Goal: Task Accomplishment & Management: Complete application form

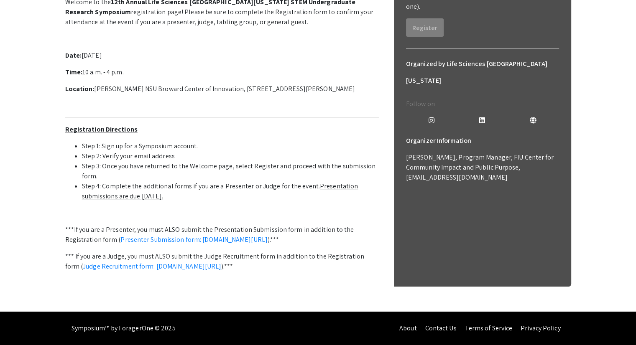
scroll to position [256, 0]
click at [204, 235] on link "Presenter Submission form: [DOMAIN_NAME][URL]" at bounding box center [193, 239] width 147 height 9
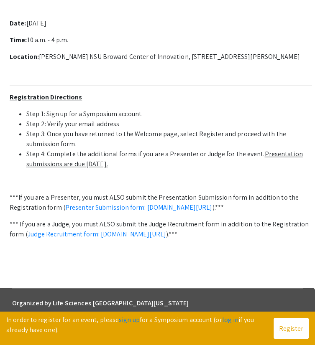
scroll to position [303, 0]
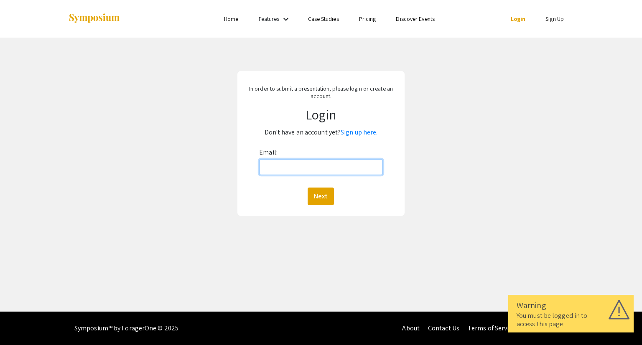
click at [282, 172] on input "Email:" at bounding box center [320, 167] width 123 height 16
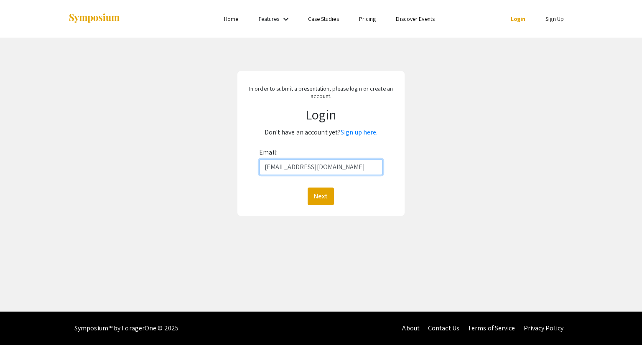
type input "[EMAIL_ADDRESS][DOMAIN_NAME]"
click at [308, 188] on button "Next" at bounding box center [321, 197] width 26 height 18
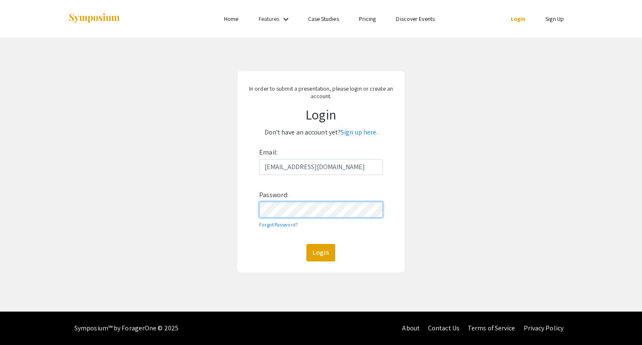
click at [307, 244] on button "Login" at bounding box center [321, 253] width 29 height 18
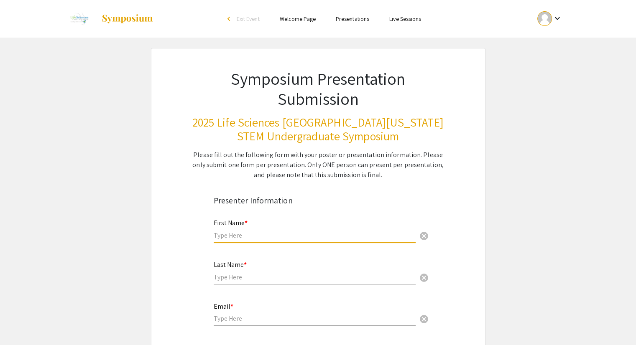
click at [246, 232] on input "text" at bounding box center [315, 235] width 202 height 9
type input "Roxana"
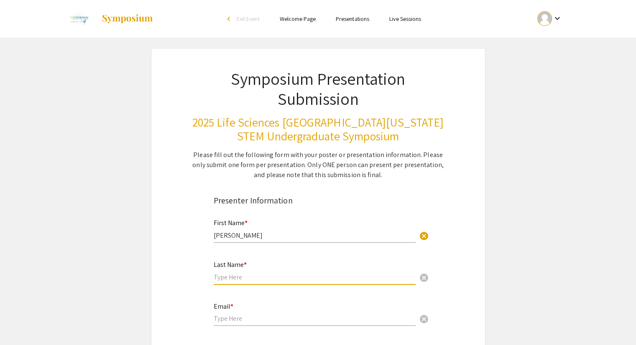
click at [227, 275] on input "text" at bounding box center [315, 277] width 202 height 9
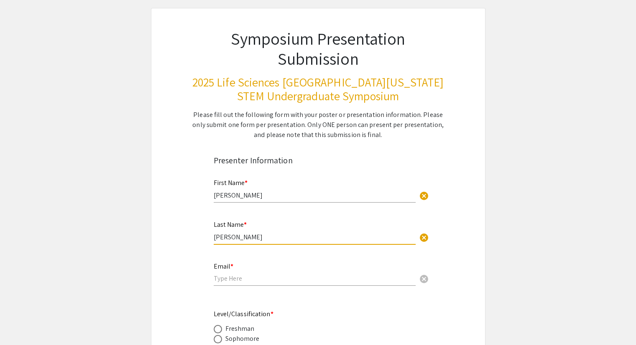
scroll to position [64, 0]
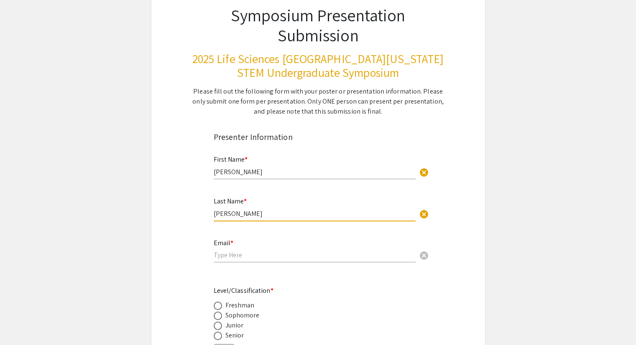
type input "Graveran"
click at [226, 257] on input "email" at bounding box center [315, 255] width 202 height 9
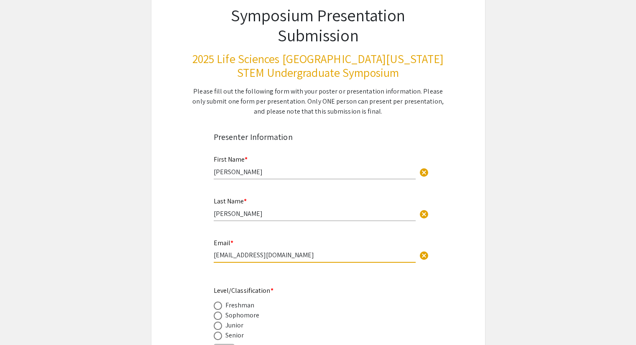
scroll to position [129, 0]
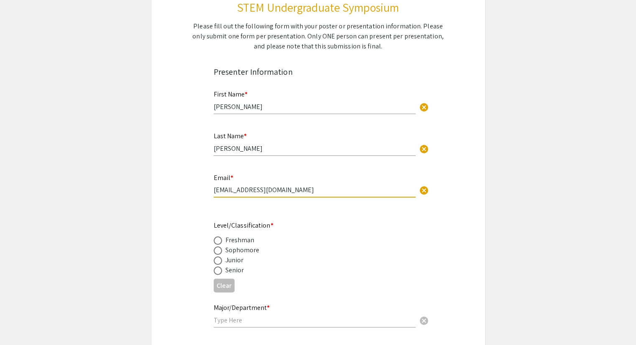
type input "rg1684@mynsu.nova.edu"
click at [217, 268] on span at bounding box center [218, 271] width 8 height 8
click at [217, 268] on input "radio" at bounding box center [218, 271] width 8 height 8
radio input "true"
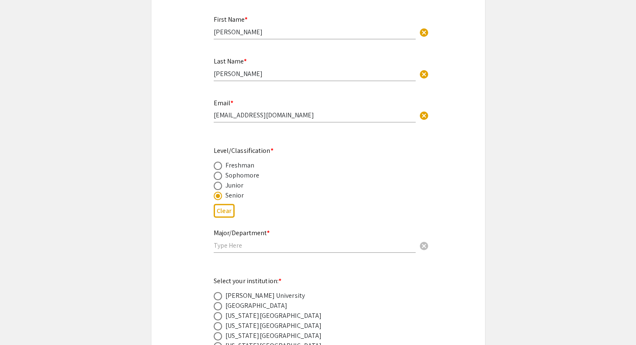
scroll to position [204, 0]
click at [226, 245] on input "text" at bounding box center [315, 245] width 202 height 9
type input "E"
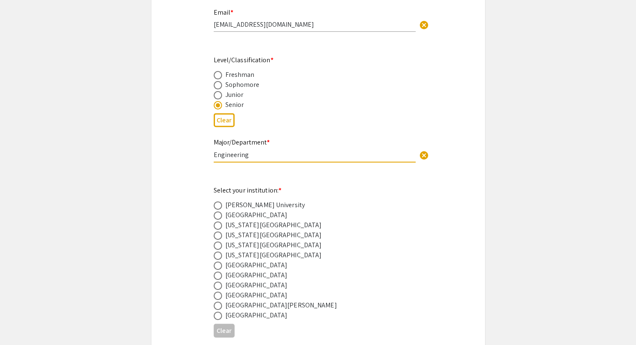
type input "Engineering"
click at [219, 286] on span at bounding box center [218, 286] width 8 height 8
click at [219, 286] on input "radio" at bounding box center [218, 286] width 8 height 8
radio input "true"
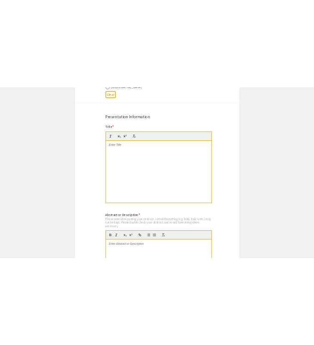
scroll to position [633, 0]
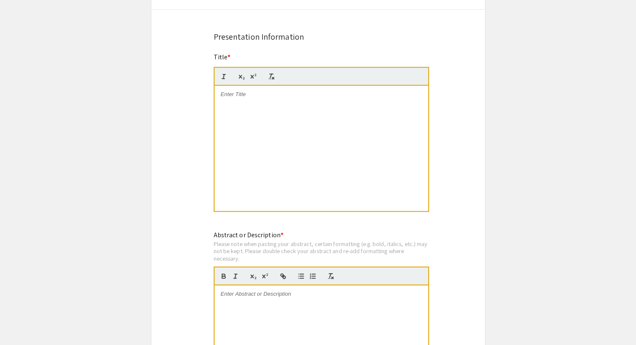
click at [238, 105] on div at bounding box center [322, 148] width 214 height 125
click at [362, 98] on div "To enrich screen reader interactions, please activate Accessibility in Grammarl…" at bounding box center [322, 148] width 214 height 125
drag, startPoint x: 372, startPoint y: 97, endPoint x: 210, endPoint y: 74, distance: 164.3
click at [210, 74] on div "Title * Advancing Vasculitis Studies with Engineered Bioreactors This field is …" at bounding box center [318, 137] width 222 height 171
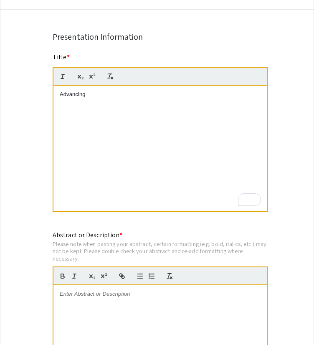
click at [100, 132] on div "Advancing" at bounding box center [161, 148] width 214 height 125
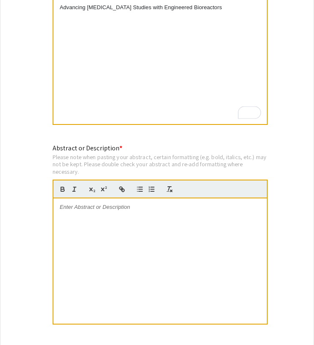
scroll to position [721, 0]
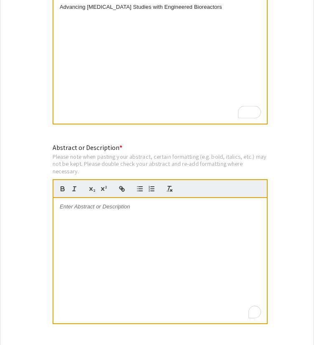
click at [122, 213] on div "To enrich screen reader interactions, please activate Accessibility in Grammarl…" at bounding box center [161, 260] width 214 height 125
click at [152, 212] on div "To enrich screen reader interactions, please activate Accessibility in Grammarl…" at bounding box center [161, 260] width 214 height 125
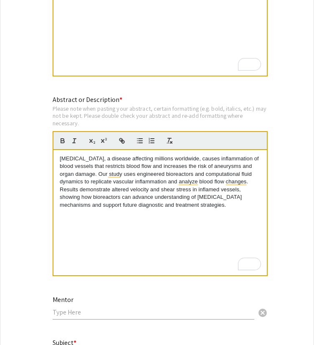
scroll to position [769, 0]
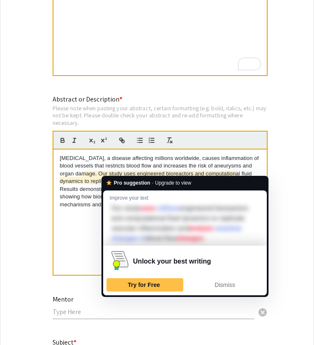
click at [112, 171] on p "Vasculitis, a disease affecting millions worldwide, causes inflammation of bloo…" at bounding box center [160, 182] width 201 height 54
click at [139, 161] on p "Vasculitis, a disease affecting millions worldwide, causes inflammation of bloo…" at bounding box center [160, 182] width 201 height 54
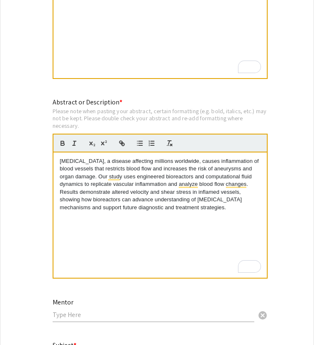
scroll to position [848, 0]
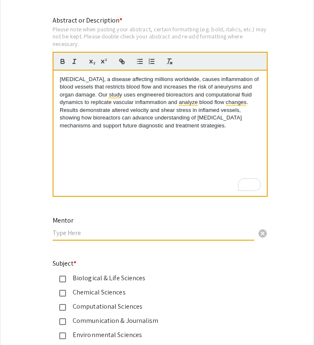
click at [74, 231] on input "text" at bounding box center [154, 233] width 202 height 9
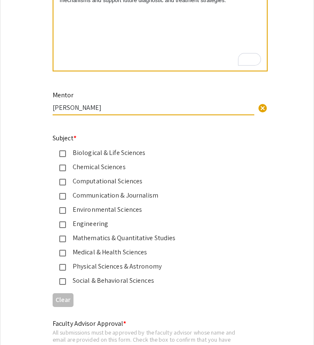
scroll to position [974, 0]
type input "Manuel Salinas"
click at [60, 222] on mat-pseudo-checkbox at bounding box center [62, 225] width 7 height 7
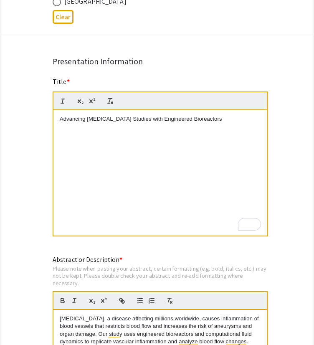
scroll to position [607, 0]
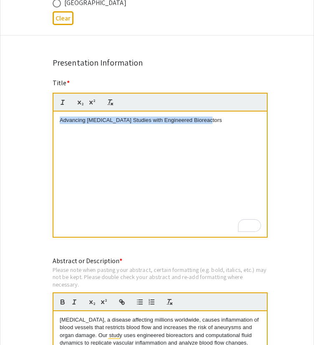
drag, startPoint x: 211, startPoint y: 119, endPoint x: 2, endPoint y: 139, distance: 209.6
click at [2, 139] on div "Symposium Presentation Submission 2025 Life Sciences South Florida STEM Undergr…" at bounding box center [157, 195] width 314 height 1509
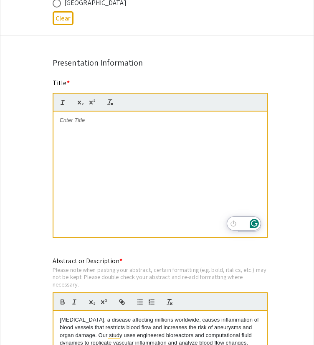
click at [166, 122] on div "To enrich screen reader interactions, please activate Accessibility in Grammarl…" at bounding box center [161, 174] width 214 height 125
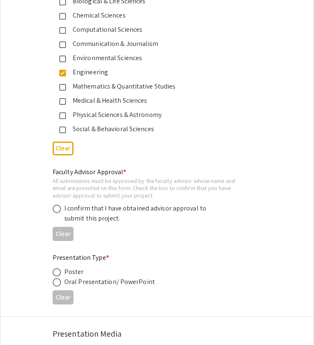
scroll to position [1171, 0]
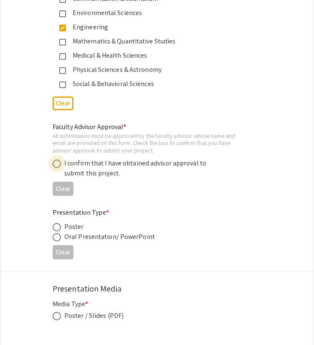
click at [57, 161] on span at bounding box center [57, 164] width 8 height 8
click at [57, 161] on input "radio" at bounding box center [57, 164] width 8 height 8
radio input "true"
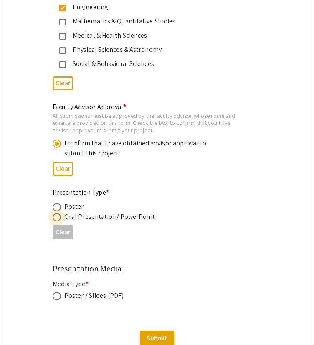
click at [59, 213] on span at bounding box center [57, 217] width 8 height 8
click at [59, 213] on input "radio" at bounding box center [57, 217] width 8 height 8
radio input "true"
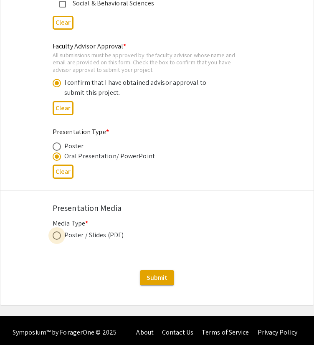
click at [60, 232] on span at bounding box center [57, 236] width 8 height 8
click at [60, 232] on input "radio" at bounding box center [57, 236] width 8 height 8
radio input "true"
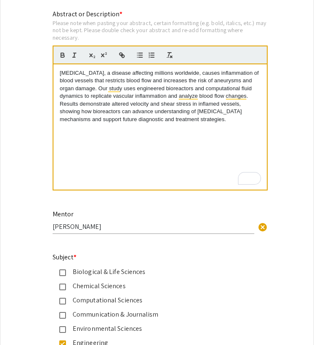
scroll to position [947, 0]
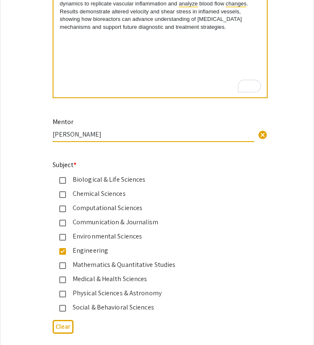
drag, startPoint x: 112, startPoint y: 135, endPoint x: 40, endPoint y: 128, distance: 72.2
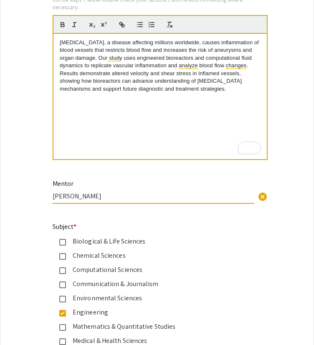
scroll to position [883, 0]
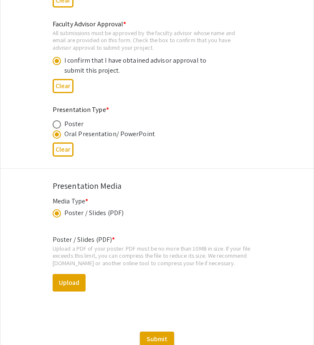
scroll to position [1335, 0]
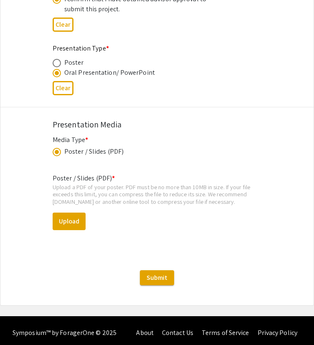
click at [73, 206] on div "Poster / Slides (PDF) * Upload a PDF of your poster. PDF must be no more than 1…" at bounding box center [157, 209] width 209 height 84
click at [70, 224] on button "Upload" at bounding box center [69, 222] width 33 height 18
click at [72, 216] on button "Upload" at bounding box center [69, 222] width 33 height 18
drag, startPoint x: 72, startPoint y: 227, endPoint x: 64, endPoint y: 209, distance: 19.5
click at [64, 209] on div "Poster / Slides (PDF) * Upload a PDF of your poster. PDF must be no more than 1…" at bounding box center [157, 209] width 209 height 84
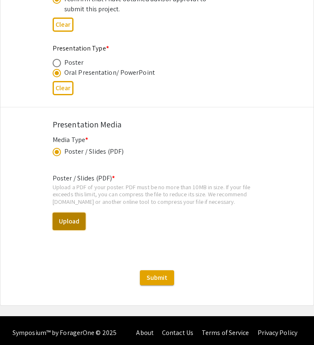
click at [64, 213] on button "Upload" at bounding box center [69, 222] width 33 height 18
click at [64, 218] on button "Upload" at bounding box center [69, 222] width 33 height 18
click at [62, 220] on button "Upload" at bounding box center [69, 222] width 33 height 18
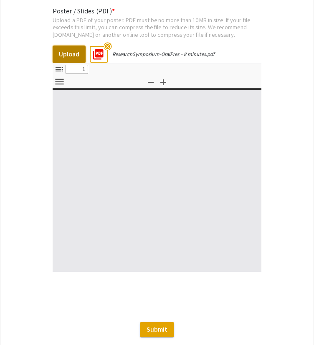
select select "custom"
type input "0"
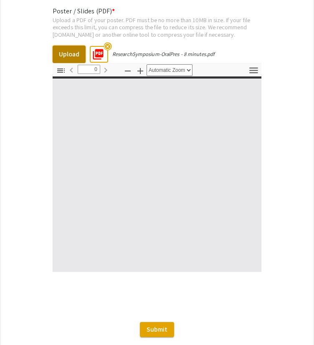
select select "custom"
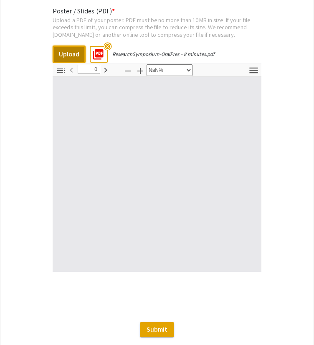
type input "1"
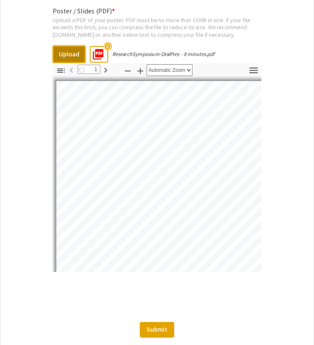
select select "auto"
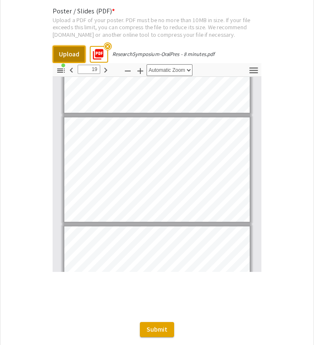
scroll to position [1929, 0]
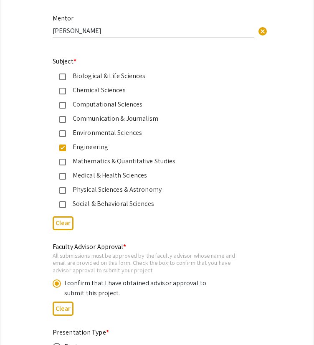
scroll to position [1050, 0]
click at [59, 117] on mat-pseudo-checkbox at bounding box center [62, 120] width 7 height 7
click at [62, 118] on mat-pseudo-checkbox at bounding box center [62, 120] width 7 height 7
click at [62, 76] on mat-pseudo-checkbox at bounding box center [62, 77] width 7 height 7
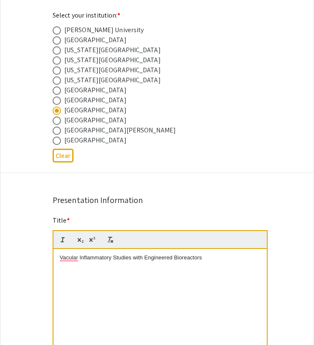
scroll to position [433, 0]
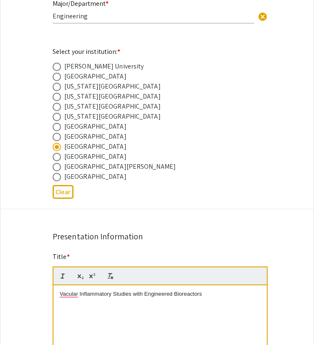
click at [70, 292] on p "Vacular Inflammatory Studies with Engineered Bioreactors" at bounding box center [160, 295] width 201 height 8
click at [74, 233] on div "Presentation Information" at bounding box center [157, 236] width 209 height 13
click at [66, 291] on p "Vacular Inflammatory Studies with Engineered Bioreactors" at bounding box center [160, 295] width 201 height 8
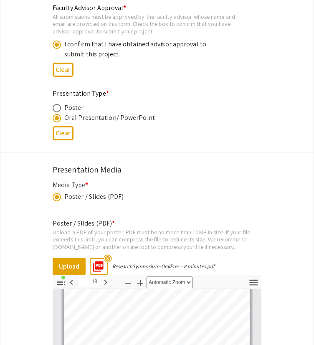
scroll to position [1348, 0]
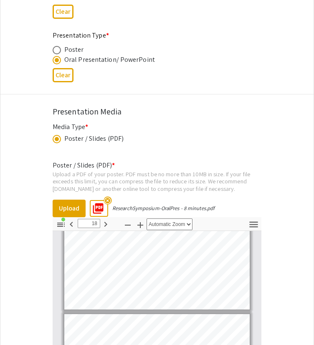
type input "19"
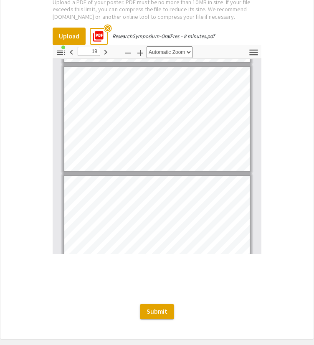
scroll to position [1554, 0]
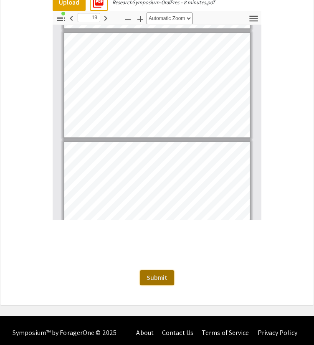
click at [162, 274] on span "Submit" at bounding box center [157, 278] width 21 height 9
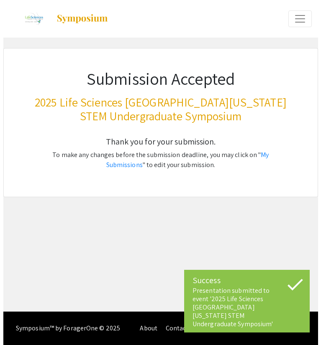
scroll to position [0, 0]
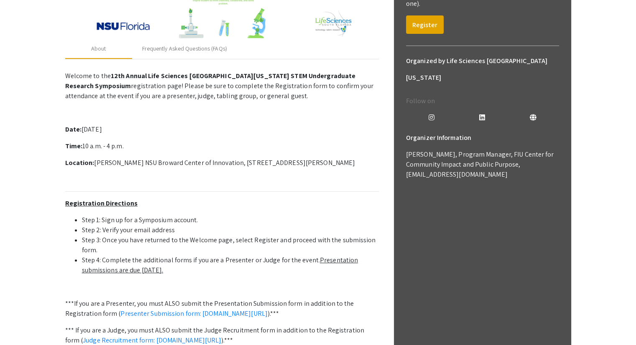
scroll to position [256, 0]
